Goal: Find specific page/section: Find specific page/section

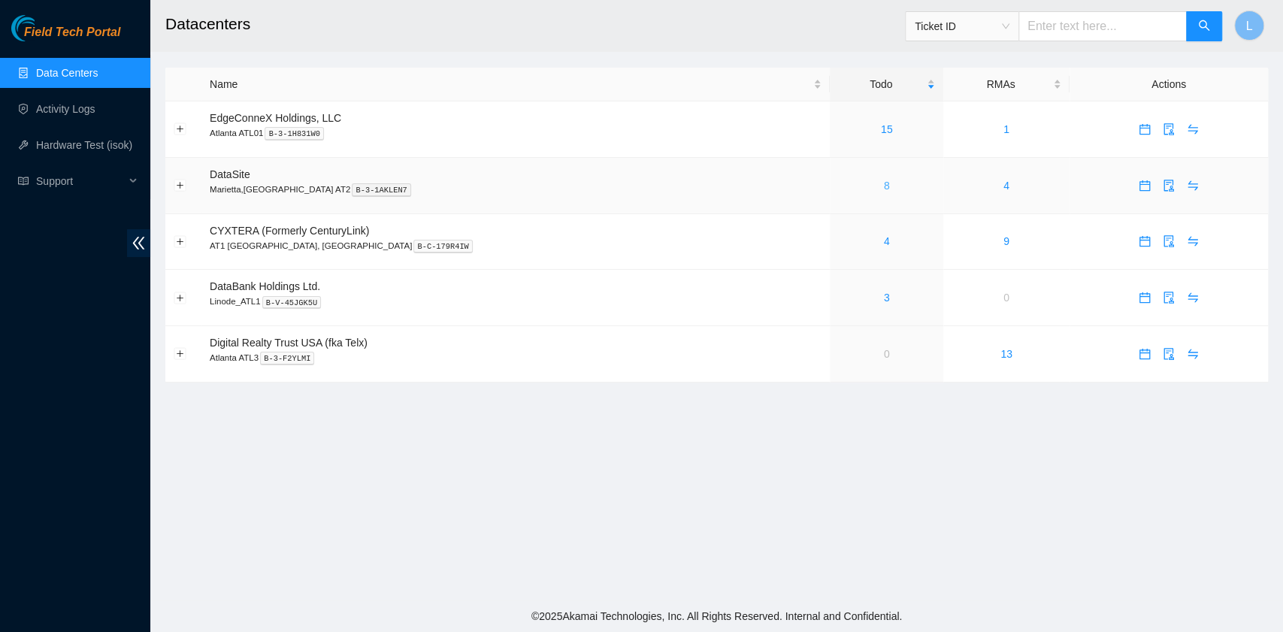
click at [884, 186] on link "8" at bounding box center [887, 186] width 6 height 12
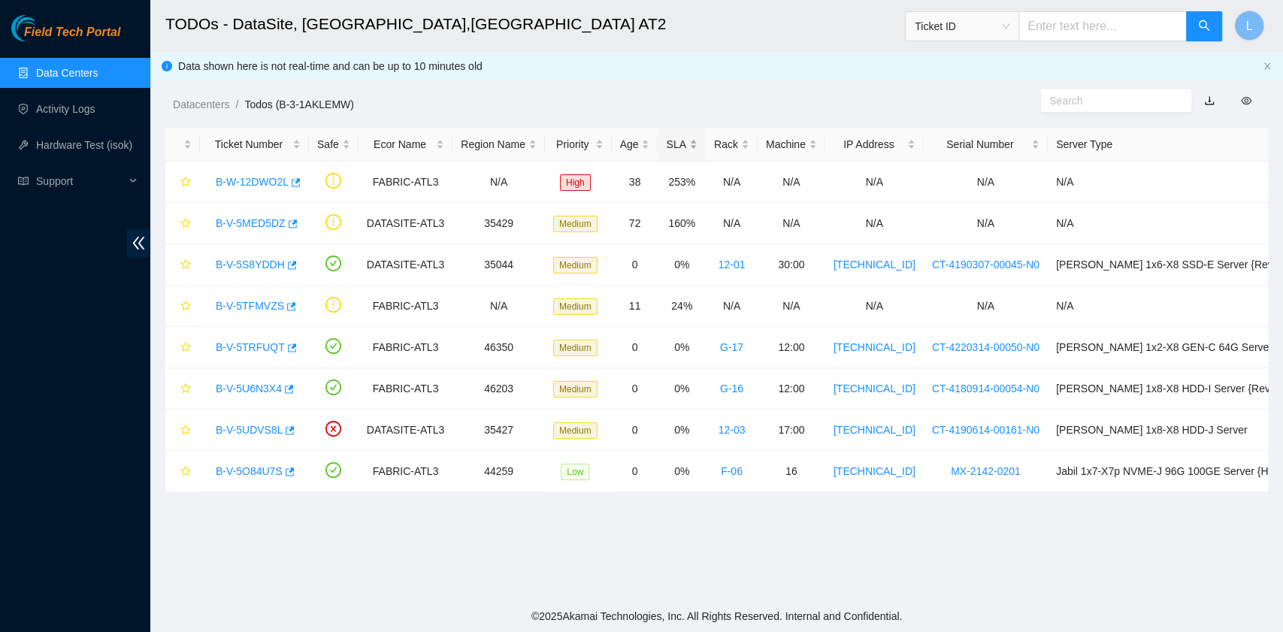
click at [666, 136] on div "SLA" at bounding box center [681, 144] width 31 height 17
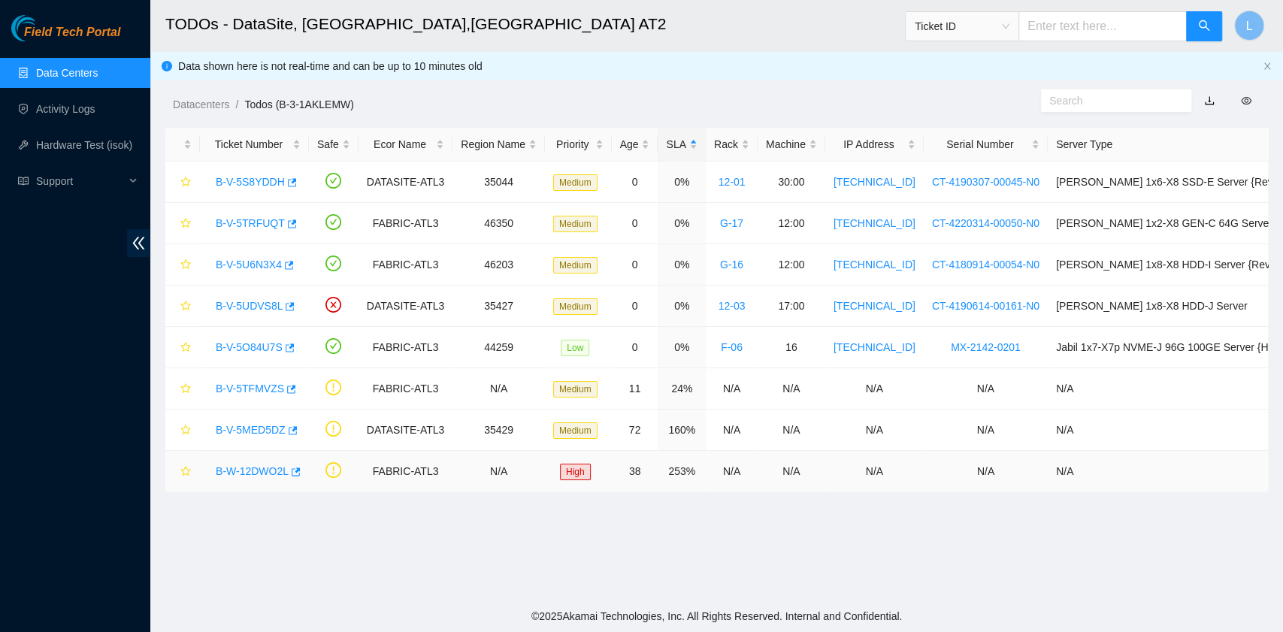
click at [254, 470] on link "B-W-12DWO2L" at bounding box center [252, 471] width 73 height 12
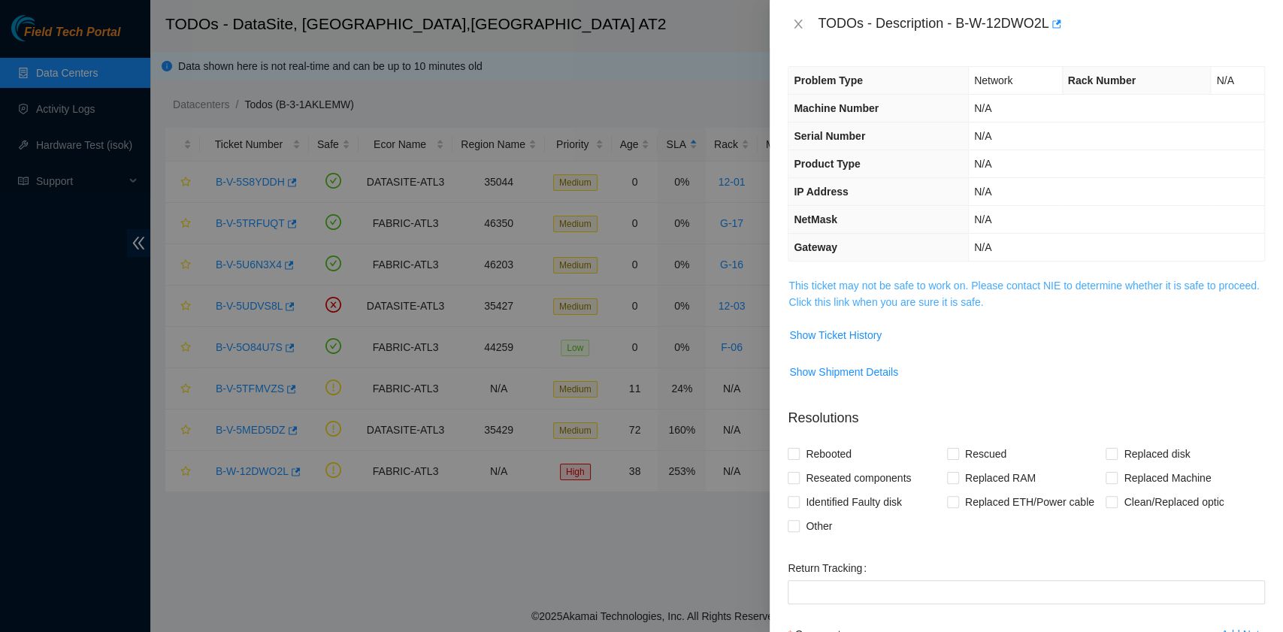
click at [914, 299] on link "This ticket may not be safe to work on. Please contact NIE to determine whether…" at bounding box center [1023, 294] width 470 height 29
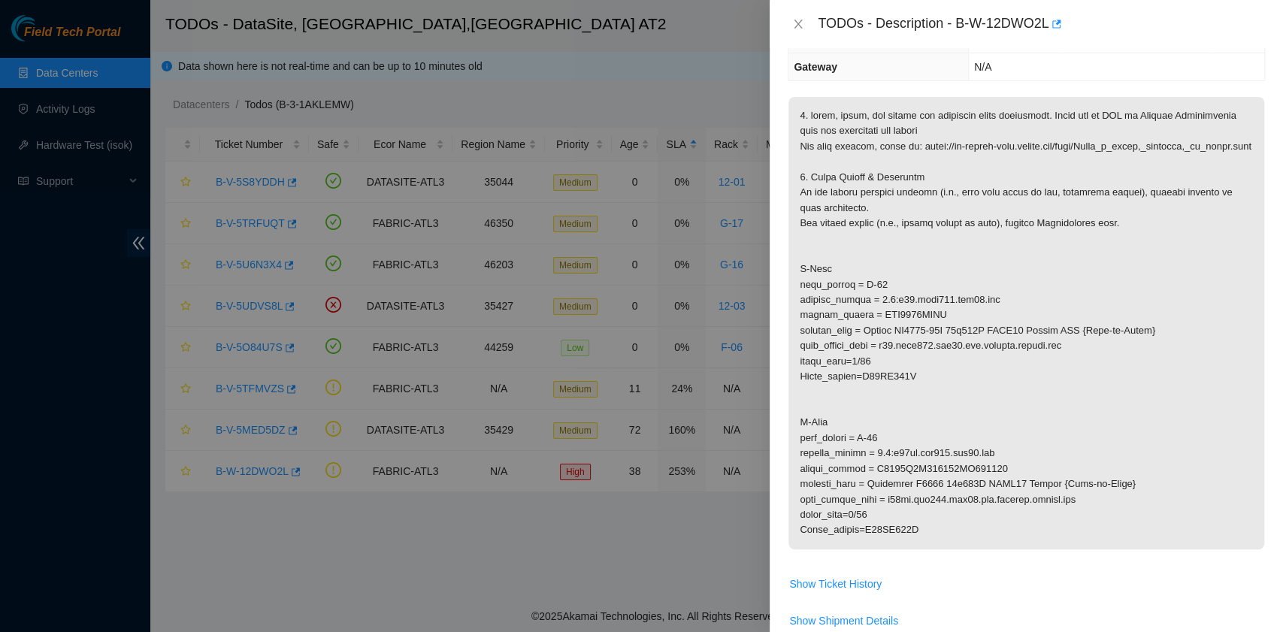
scroll to position [200, 0]
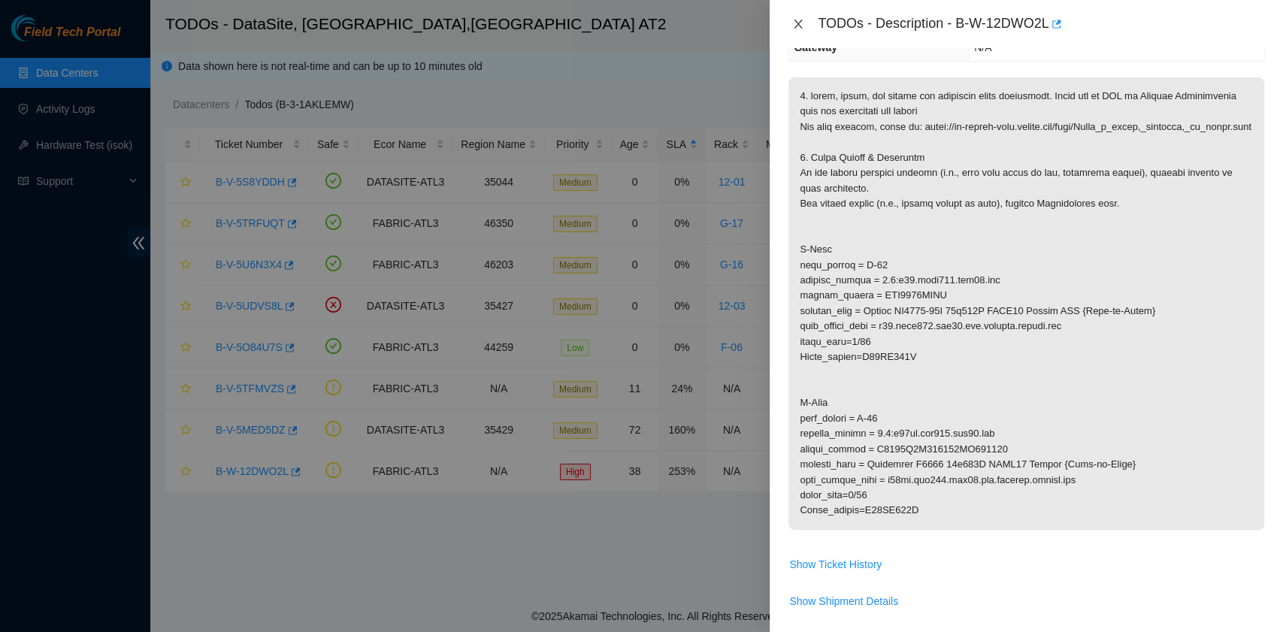
click at [800, 22] on icon "close" at bounding box center [798, 24] width 8 height 9
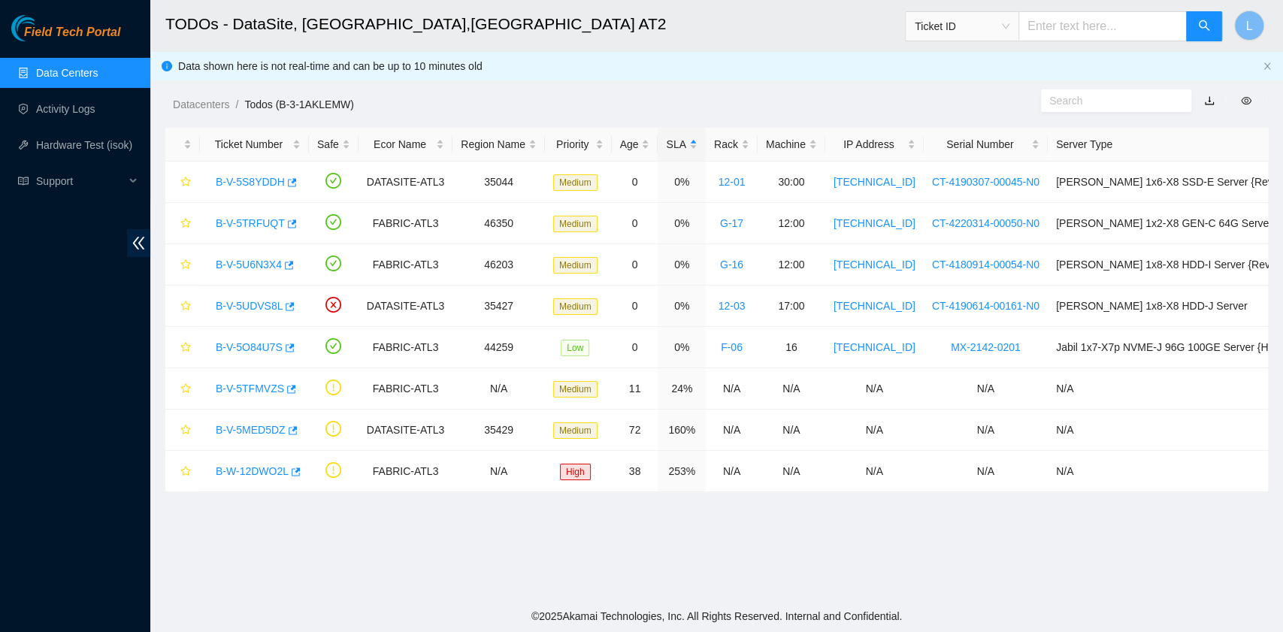
scroll to position [266, 0]
click at [195, 102] on link "Datacenters" at bounding box center [201, 104] width 56 height 12
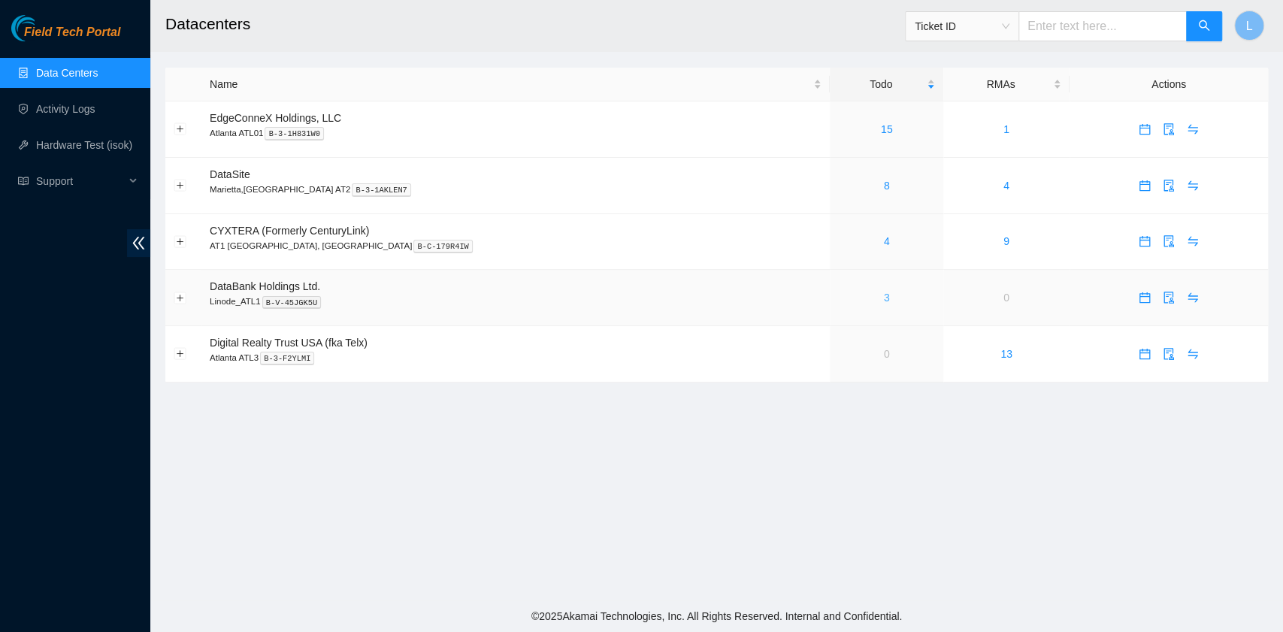
click at [884, 299] on link "3" at bounding box center [887, 298] width 6 height 12
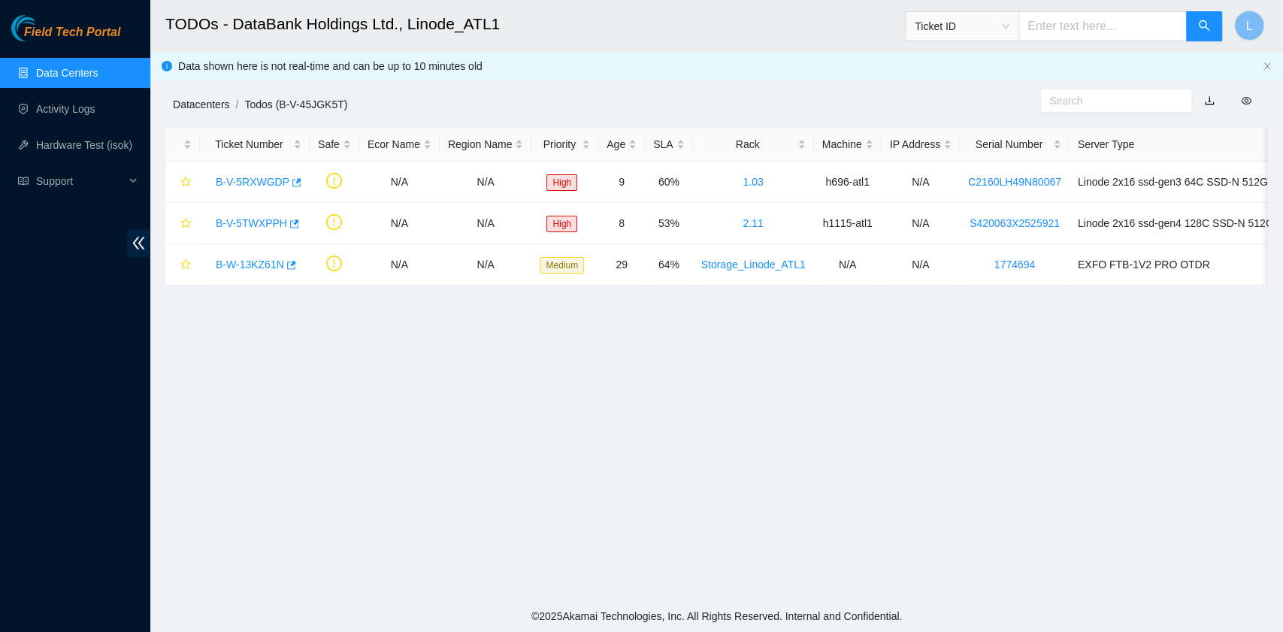
click at [212, 99] on link "Datacenters" at bounding box center [201, 104] width 56 height 12
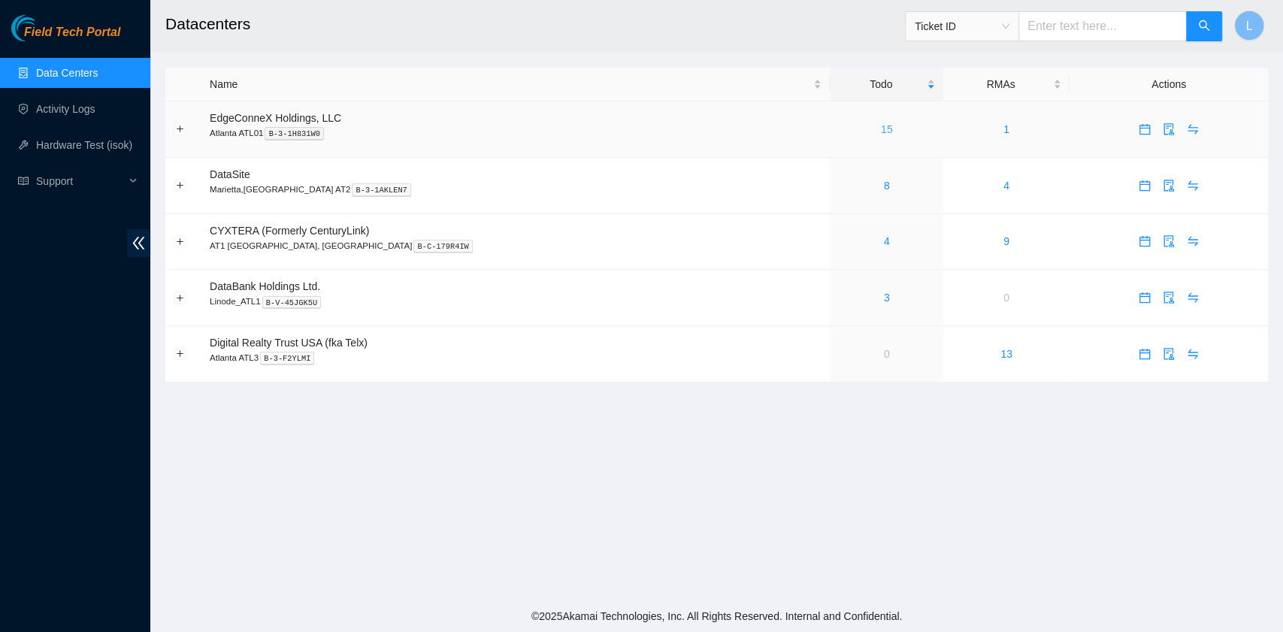
click at [881, 132] on link "15" at bounding box center [887, 129] width 12 height 12
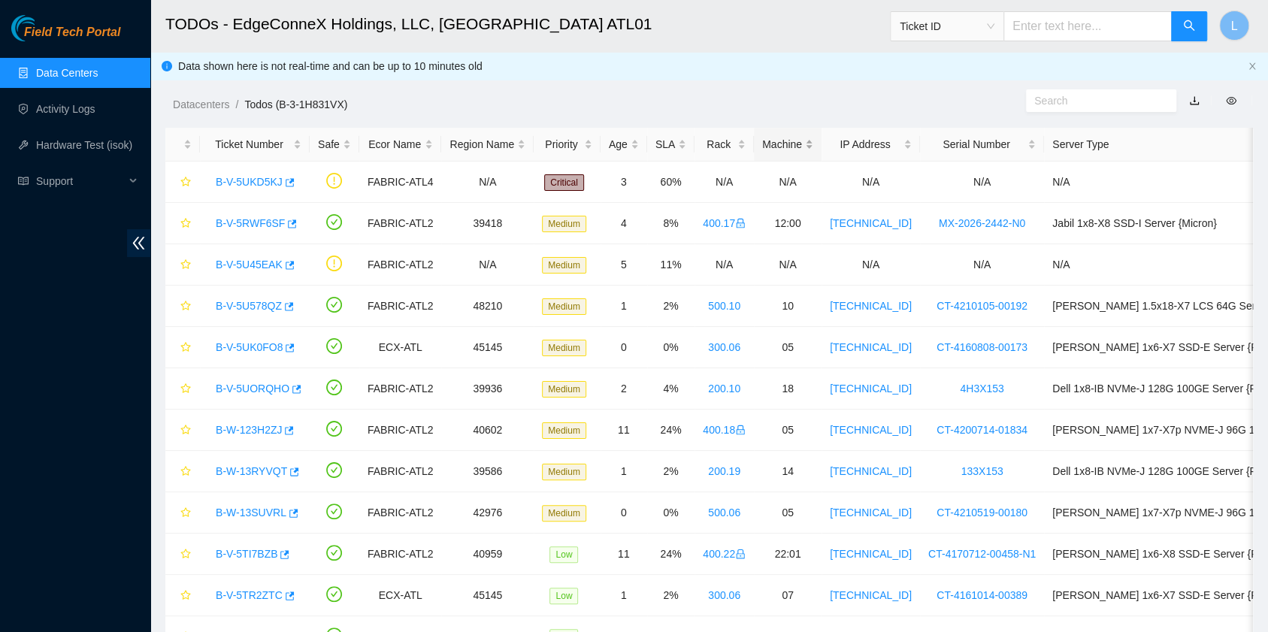
click at [763, 150] on div "Machine" at bounding box center [787, 144] width 51 height 17
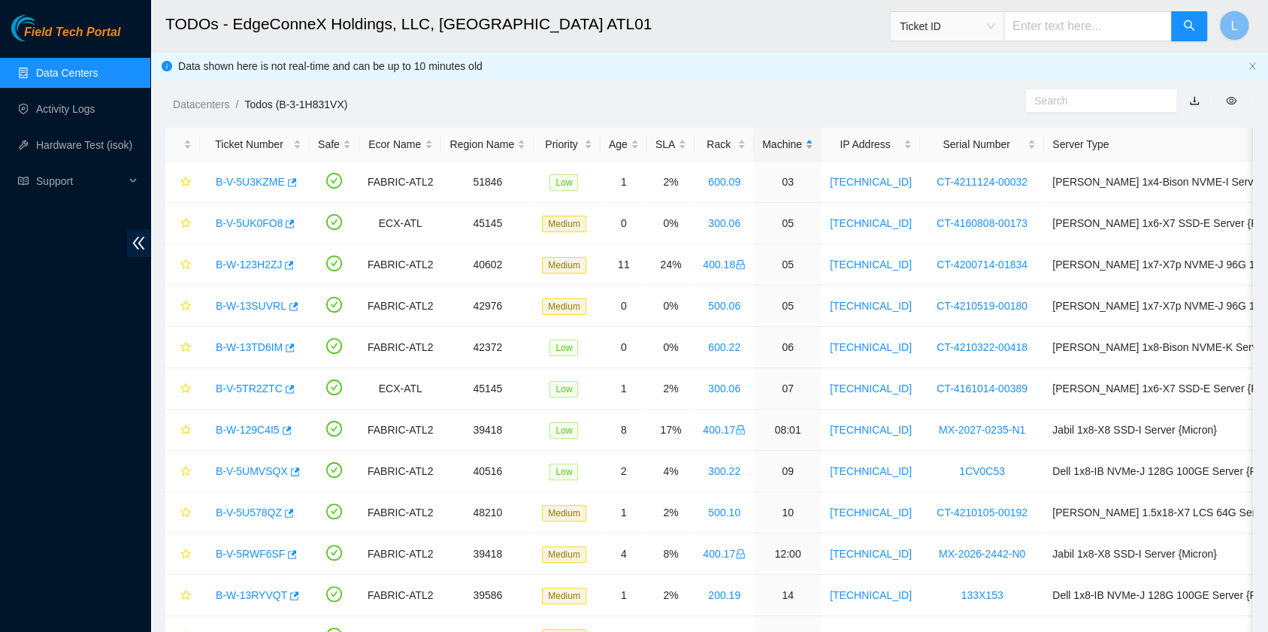
click at [763, 150] on div "Machine" at bounding box center [787, 144] width 51 height 17
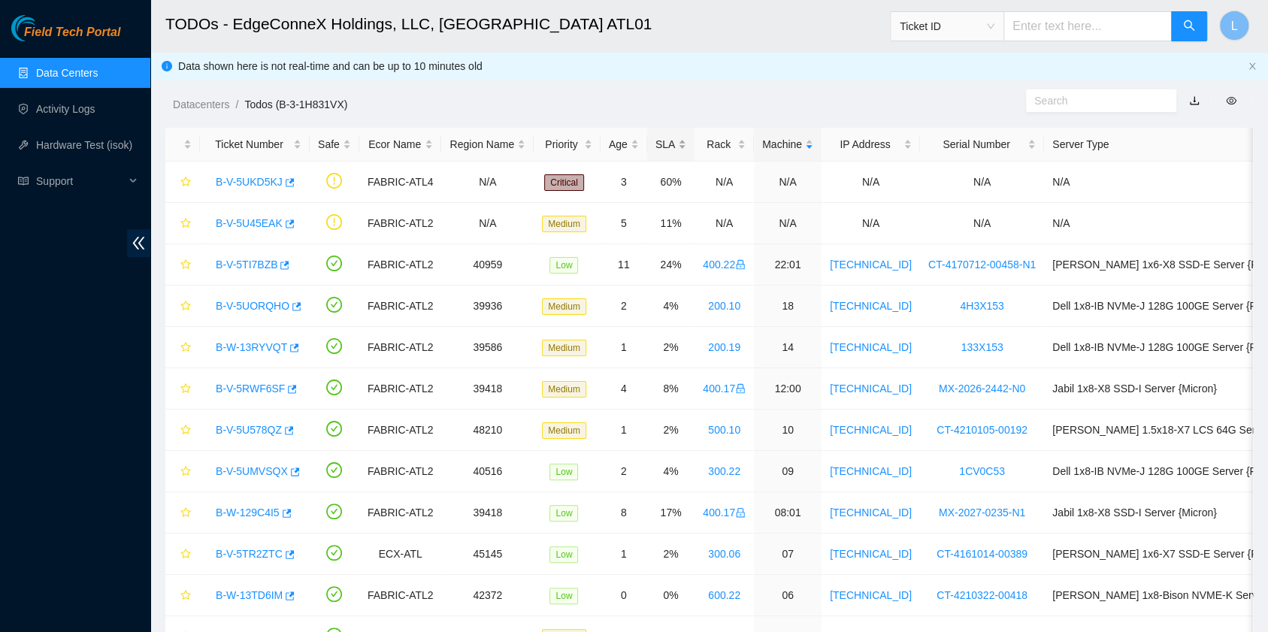
click at [655, 141] on div "SLA" at bounding box center [670, 144] width 31 height 17
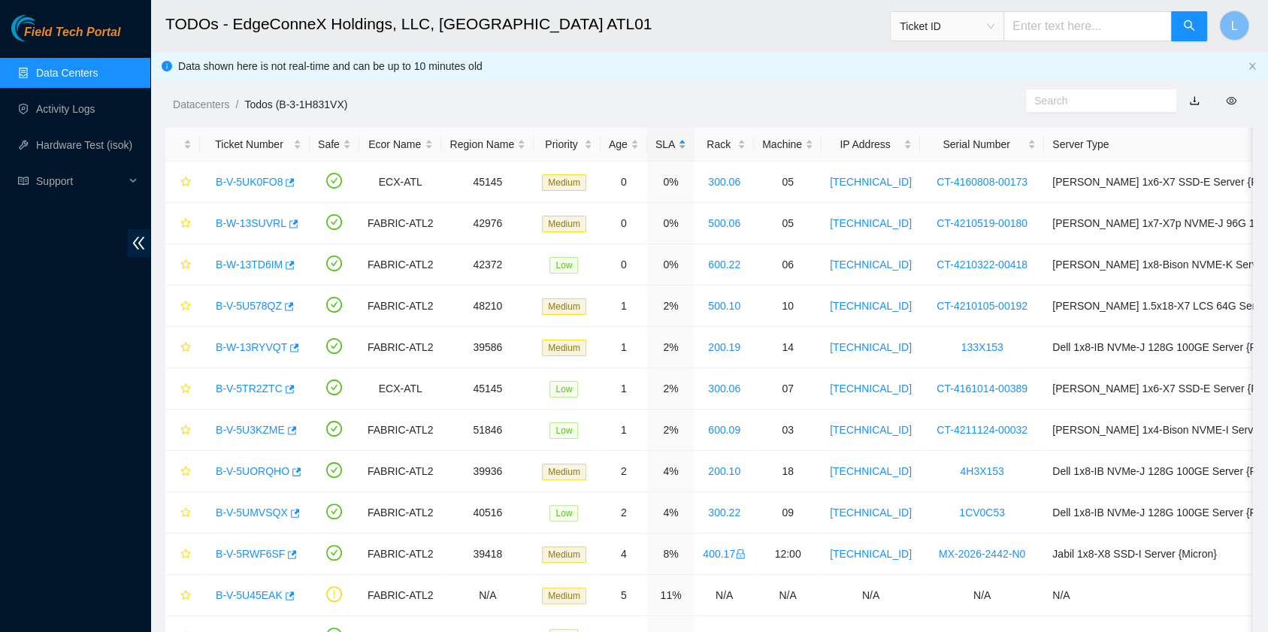
click at [655, 141] on div "SLA" at bounding box center [670, 144] width 31 height 17
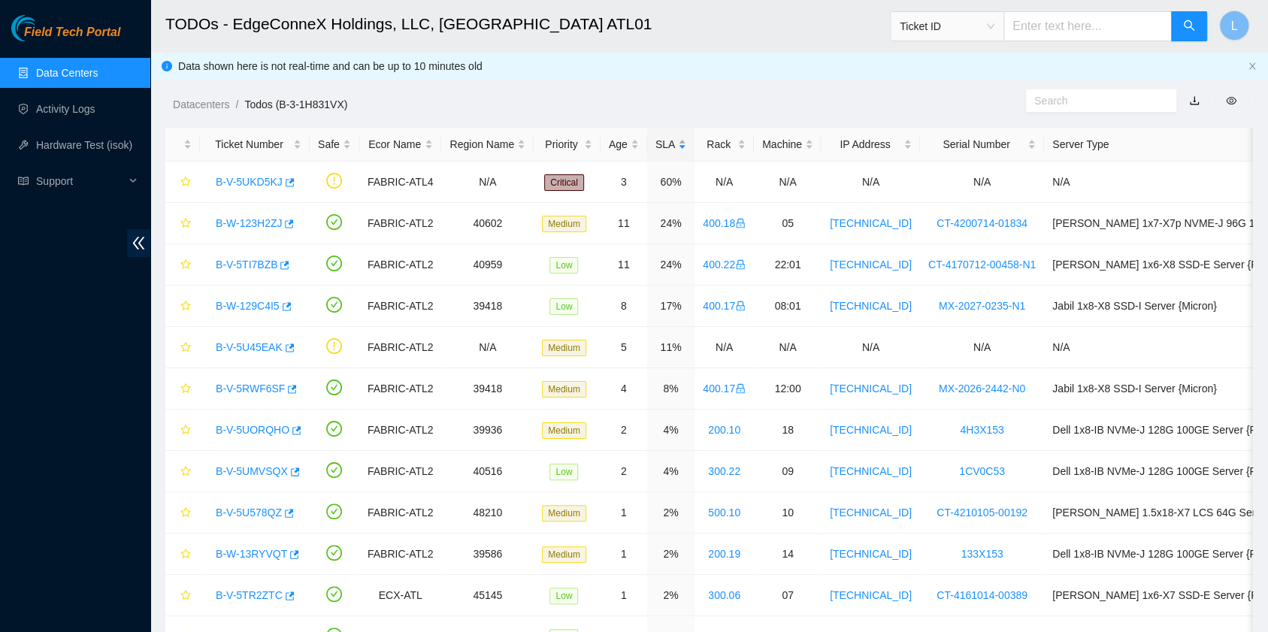
click at [656, 136] on div "SLA" at bounding box center [670, 144] width 31 height 17
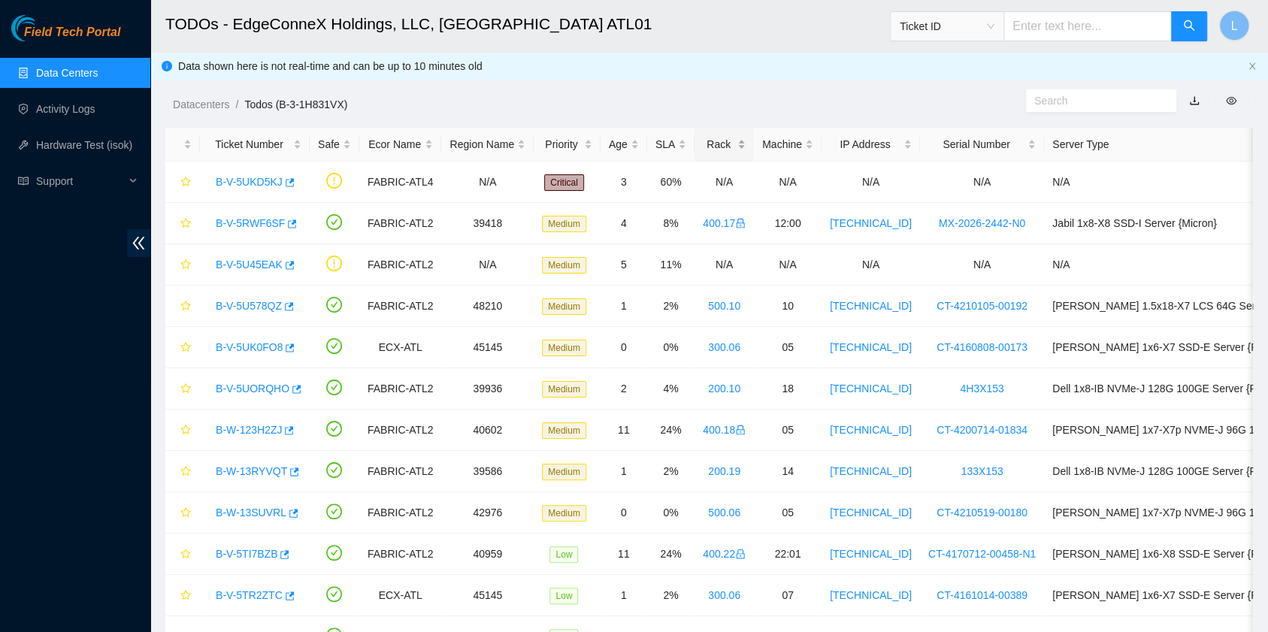
click at [709, 145] on div "Rack" at bounding box center [724, 144] width 43 height 17
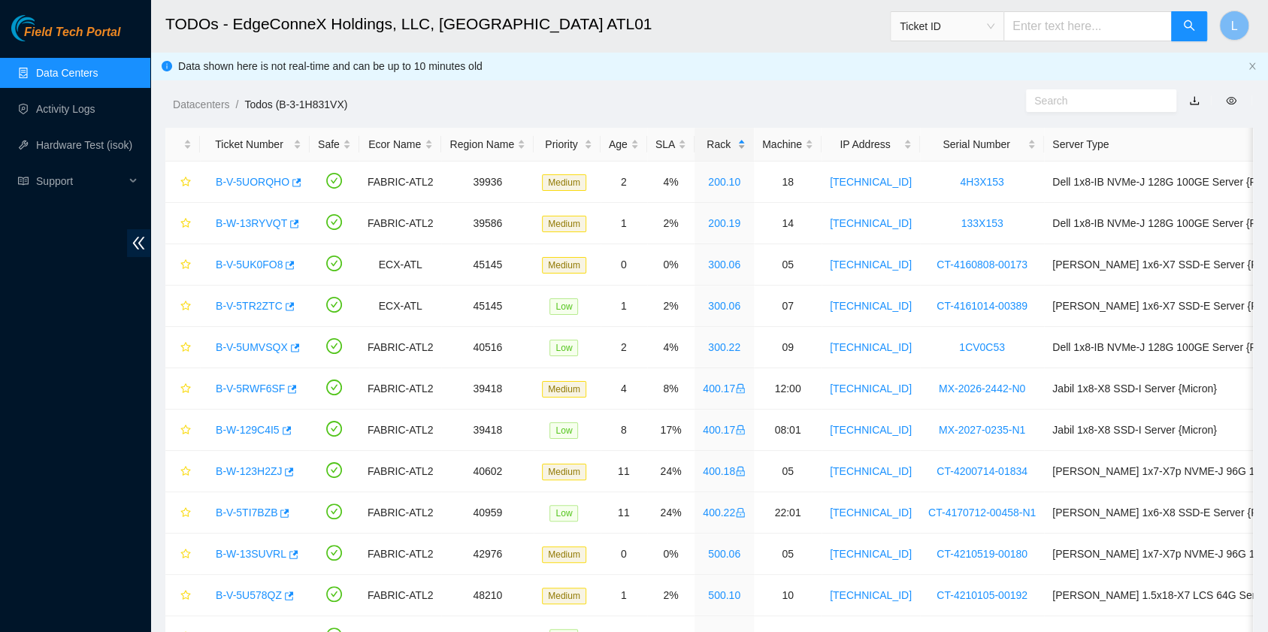
click at [709, 145] on div "Rack" at bounding box center [724, 144] width 43 height 17
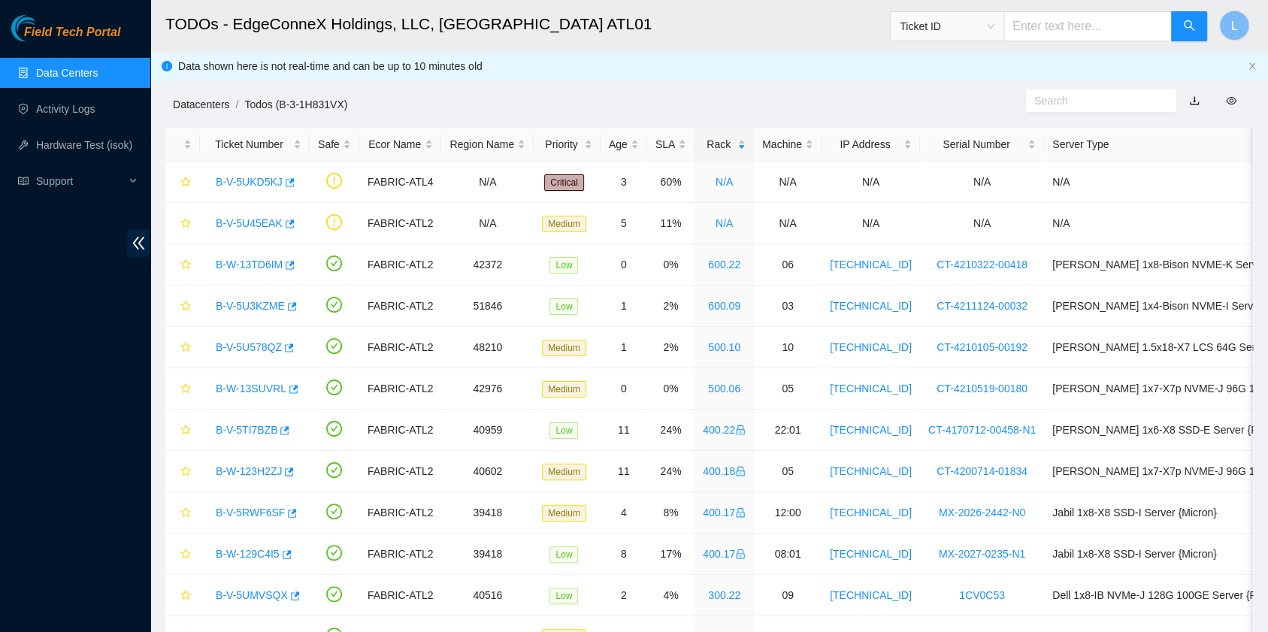
click at [191, 100] on link "Datacenters" at bounding box center [201, 104] width 56 height 12
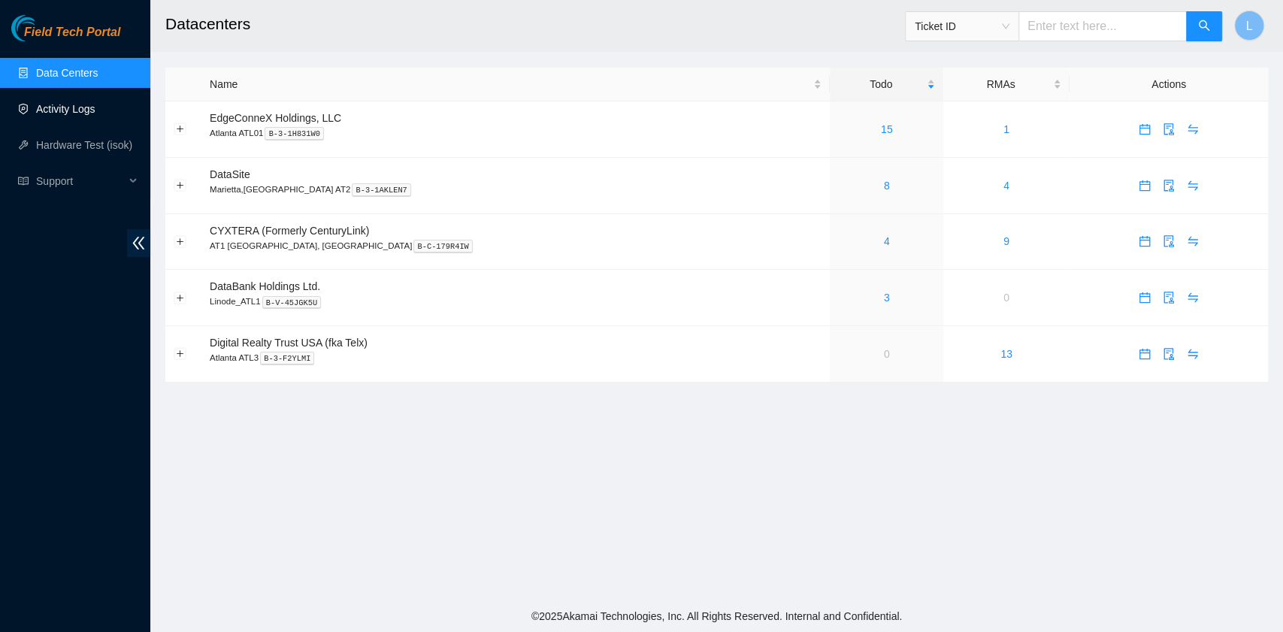
click at [64, 109] on link "Activity Logs" at bounding box center [65, 109] width 59 height 12
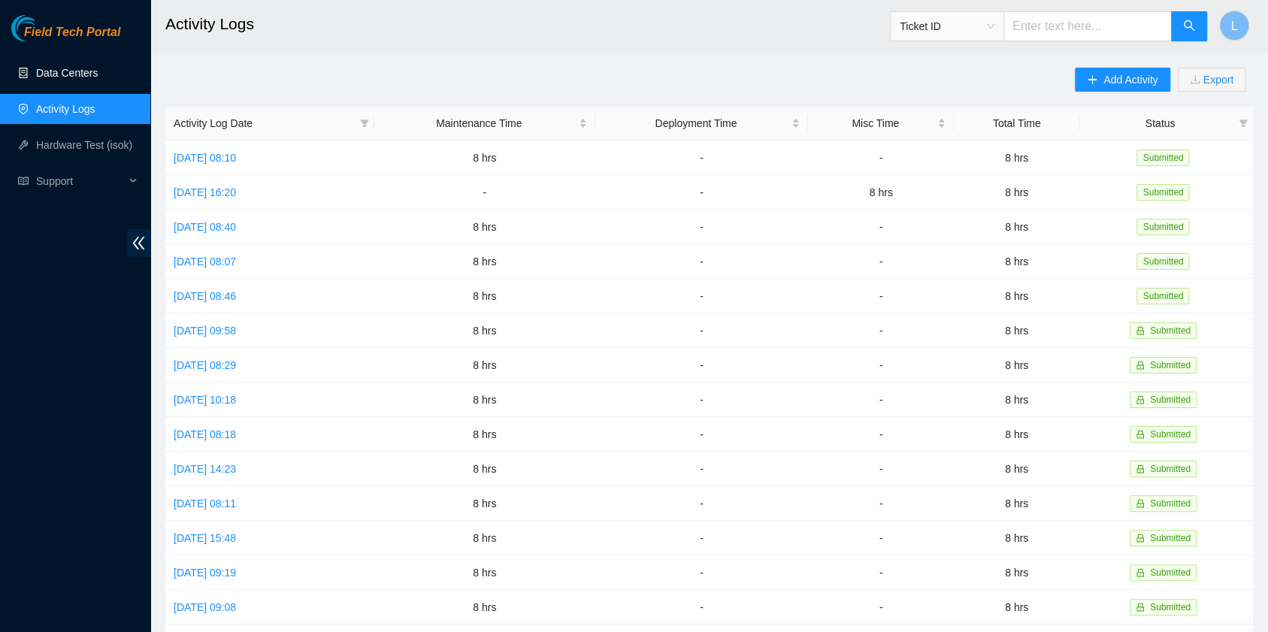
click at [90, 75] on link "Data Centers" at bounding box center [67, 73] width 62 height 12
